Goal: Use online tool/utility: Utilize a website feature to perform a specific function

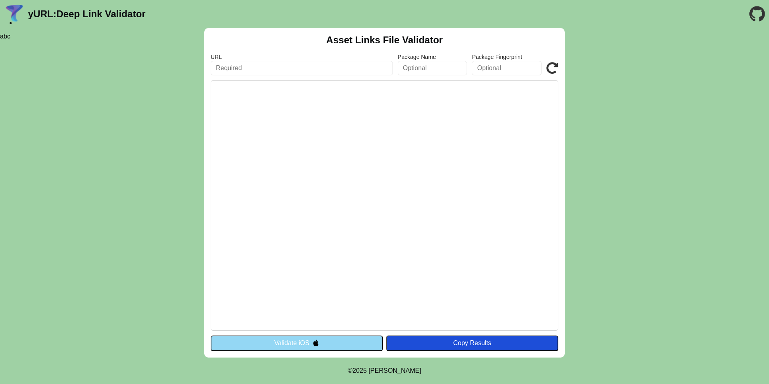
click at [269, 67] on input "text" at bounding box center [302, 68] width 182 height 14
paste input "well-known/assetlinks.json"
drag, startPoint x: 319, startPoint y: 70, endPoint x: 147, endPoint y: 60, distance: 171.7
click at [147, 60] on div "Asset Links File Validator URL well-known/assetlinks.json Package Name Package …" at bounding box center [384, 192] width 769 height 329
paste input "https://trauma-governor-build-lancaster.trycloudflare.com"
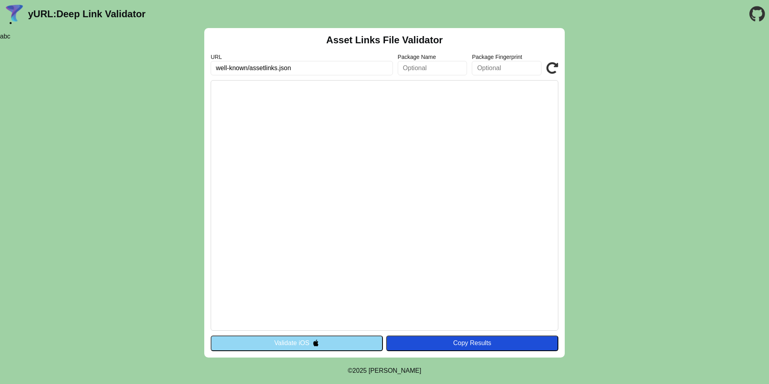
click at [228, 72] on input "well-known/assetlinks.json" at bounding box center [302, 68] width 182 height 14
click at [217, 68] on input "well-known/assetlinks.json" at bounding box center [302, 68] width 182 height 14
paste input "https://trauma-governor-build-lancaster.trycloudflare.com"
type input "https://trauma-governor-build-lancaster.trycloudflare.com/.well-known/assetlink…"
drag, startPoint x: 326, startPoint y: 149, endPoint x: 310, endPoint y: 242, distance: 93.9
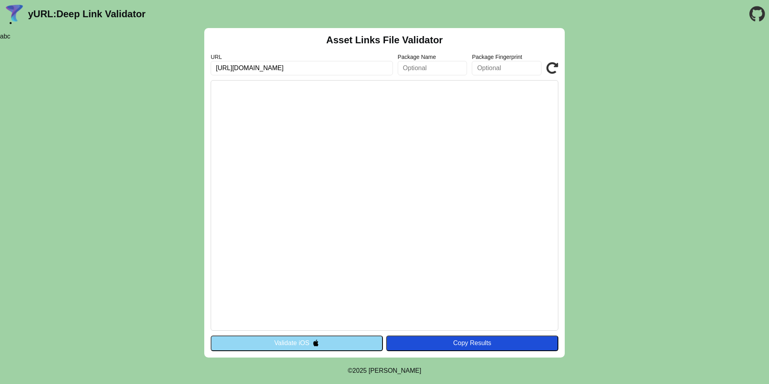
click at [326, 152] on pre at bounding box center [385, 205] width 348 height 250
click at [334, 342] on button "Validate iOS" at bounding box center [297, 342] width 172 height 15
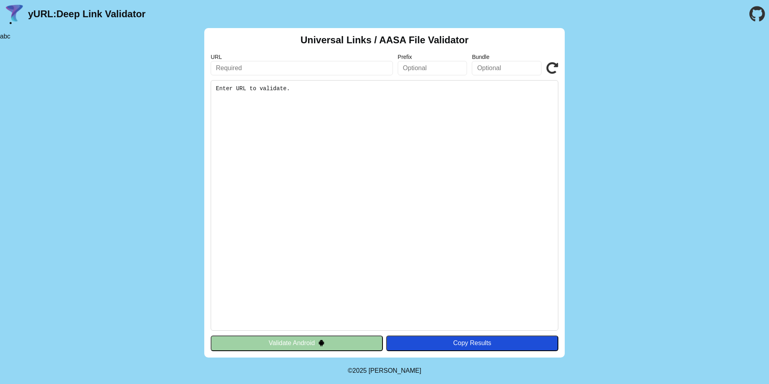
click at [242, 65] on input "text" at bounding box center [302, 68] width 182 height 14
click at [260, 69] on input "text" at bounding box center [302, 68] width 182 height 14
paste input "[URL][DOMAIN_NAME]"
paste input ".well-known/assetlinks.json"
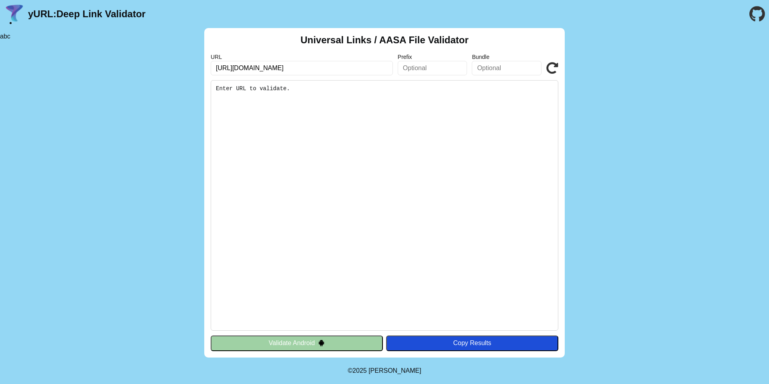
type input "https://trauma-governor-build-lancaster.trycloudflare.com/.well-known/assetlink…"
click at [330, 340] on button "Validate Android" at bounding box center [297, 342] width 172 height 15
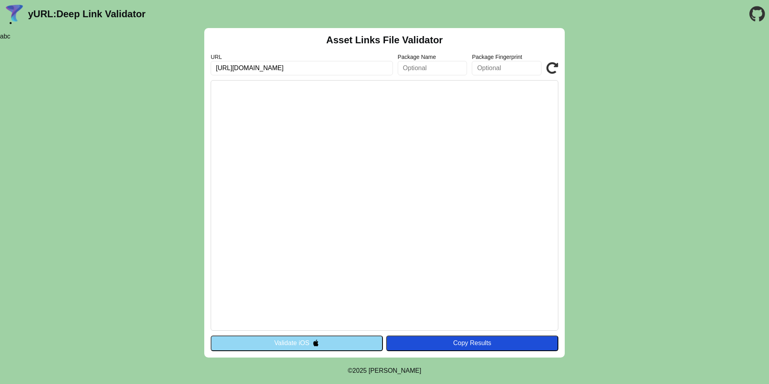
type input "[URL][DOMAIN_NAME]"
click at [298, 340] on button "Validate iOS" at bounding box center [297, 342] width 172 height 15
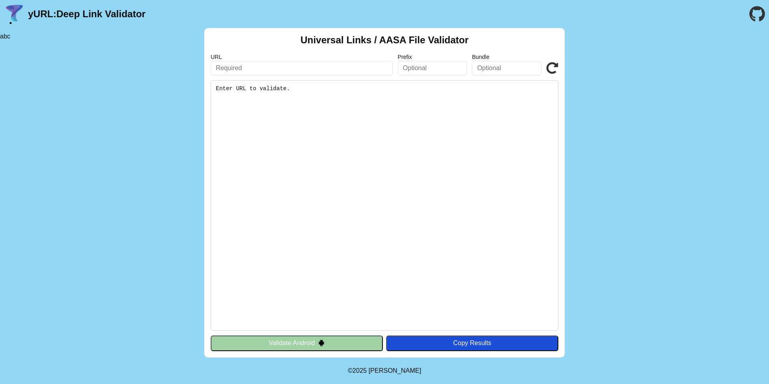
click at [293, 71] on input "text" at bounding box center [302, 68] width 182 height 14
paste input "[URL][DOMAIN_NAME]"
type input "[URL][DOMAIN_NAME]"
drag, startPoint x: 438, startPoint y: 104, endPoint x: 433, endPoint y: 90, distance: 14.8
click at [438, 104] on pre "Enter URL to validate." at bounding box center [385, 205] width 348 height 250
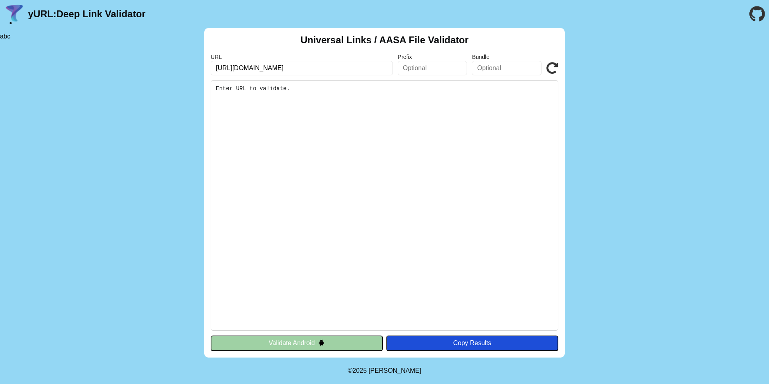
click at [431, 73] on input "text" at bounding box center [433, 68] width 70 height 14
click at [328, 114] on pre "Enter URL to validate." at bounding box center [385, 205] width 348 height 250
click at [367, 337] on button "Validate Android" at bounding box center [297, 342] width 172 height 15
